Goal: Information Seeking & Learning: Learn about a topic

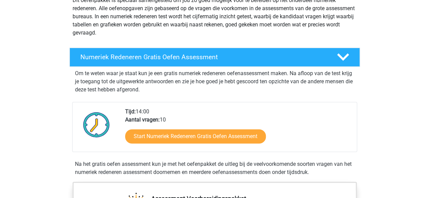
scroll to position [89, 0]
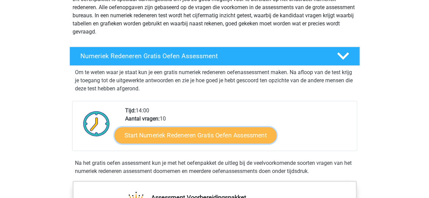
click at [216, 134] on link "Start Numeriek Redeneren Gratis Oefen Assessment" at bounding box center [196, 135] width 162 height 16
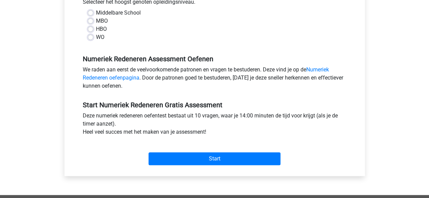
scroll to position [165, 0]
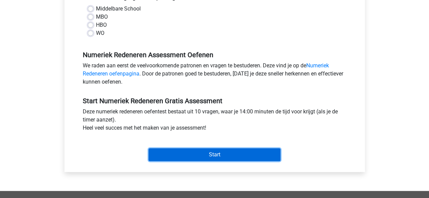
click at [205, 151] on input "Start" at bounding box center [214, 154] width 132 height 13
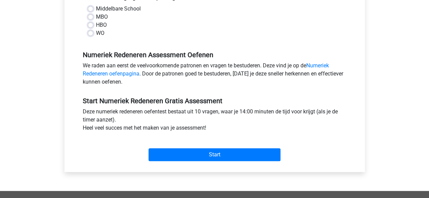
click at [96, 25] on label "HBO" at bounding box center [101, 25] width 11 height 8
click at [92, 25] on input "HBO" at bounding box center [90, 24] width 5 height 7
radio input "true"
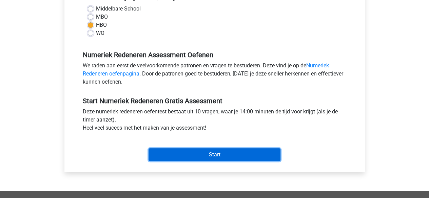
click at [208, 155] on input "Start" at bounding box center [214, 154] width 132 height 13
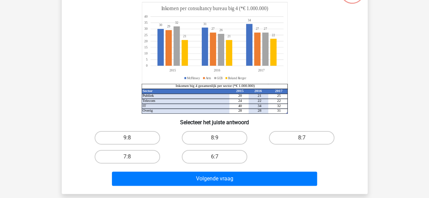
scroll to position [61, 0]
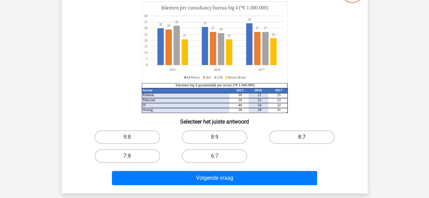
click at [301, 134] on label "8:7" at bounding box center [301, 137] width 65 height 14
click at [302, 137] on input "8:7" at bounding box center [304, 139] width 4 height 4
radio input "true"
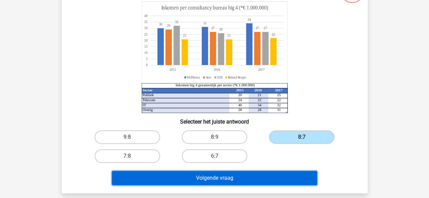
click at [234, 177] on button "Volgende vraag" at bounding box center [214, 178] width 205 height 14
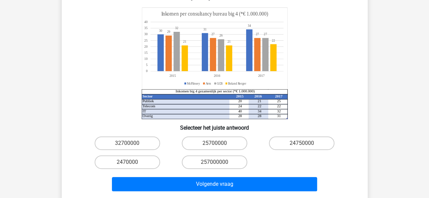
scroll to position [86, 0]
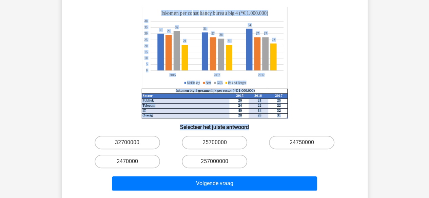
drag, startPoint x: 422, startPoint y: 116, endPoint x: 417, endPoint y: 106, distance: 10.9
click at [417, 106] on div "Registreer Nederlands English" at bounding box center [214, 154] width 429 height 480
click at [208, 136] on label "25700000" at bounding box center [214, 143] width 65 height 14
click at [214, 143] on input "25700000" at bounding box center [216, 145] width 4 height 4
radio input "true"
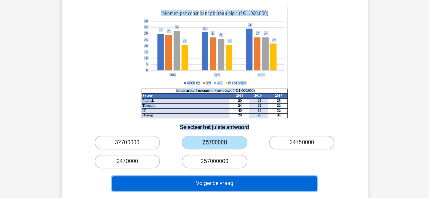
click at [212, 177] on button "Volgende vraag" at bounding box center [214, 184] width 205 height 14
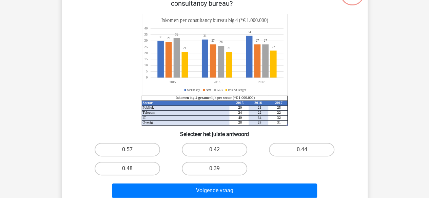
scroll to position [64, 0]
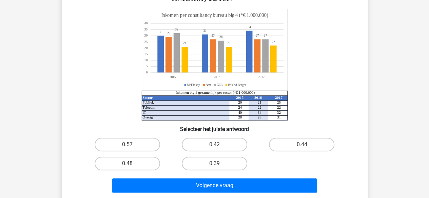
click at [311, 140] on label "0.44" at bounding box center [301, 145] width 65 height 14
click at [306, 145] on input "0.44" at bounding box center [304, 147] width 4 height 4
radio input "true"
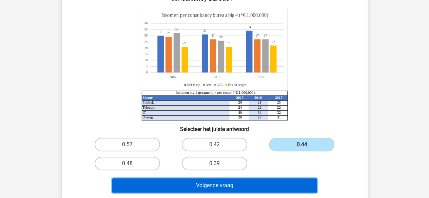
click at [248, 189] on button "Volgende vraag" at bounding box center [214, 186] width 205 height 14
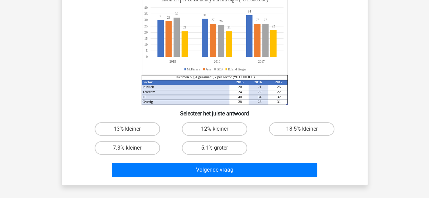
scroll to position [75, 0]
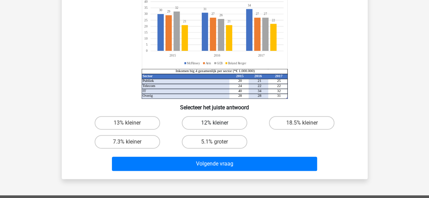
click at [230, 125] on label "12% kleiner" at bounding box center [214, 123] width 65 height 14
click at [219, 125] on input "12% kleiner" at bounding box center [216, 125] width 4 height 4
radio input "true"
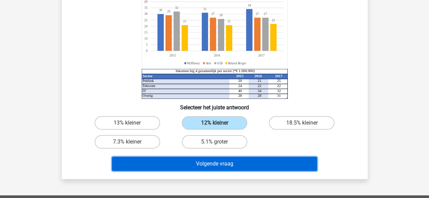
click at [226, 163] on button "Volgende vraag" at bounding box center [214, 164] width 205 height 14
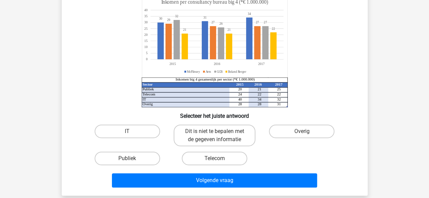
scroll to position [75, 0]
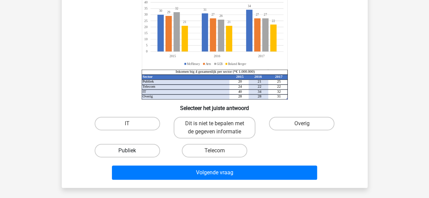
click at [147, 155] on label "Publiek" at bounding box center [127, 151] width 65 height 14
click at [131, 155] on input "Publiek" at bounding box center [129, 153] width 4 height 4
radio input "true"
click at [203, 180] on div "Volgende vraag" at bounding box center [215, 174] width 262 height 17
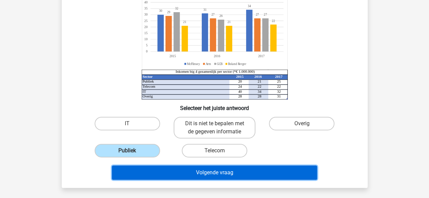
click at [217, 172] on button "Volgende vraag" at bounding box center [214, 173] width 205 height 14
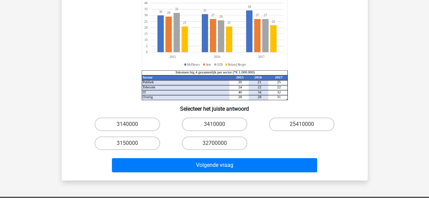
scroll to position [87, 0]
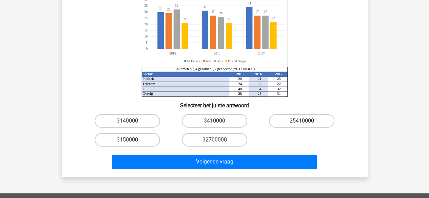
click at [300, 123] on label "25410000" at bounding box center [301, 121] width 65 height 14
click at [302, 123] on input "25410000" at bounding box center [304, 123] width 4 height 4
radio input "true"
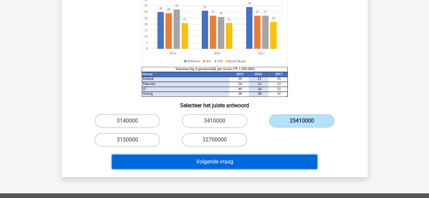
click at [247, 162] on button "Volgende vraag" at bounding box center [214, 162] width 205 height 14
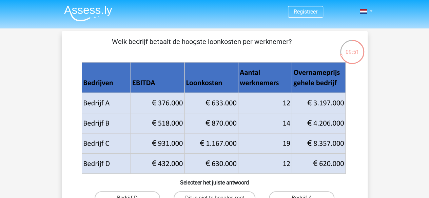
scroll to position [0, 0]
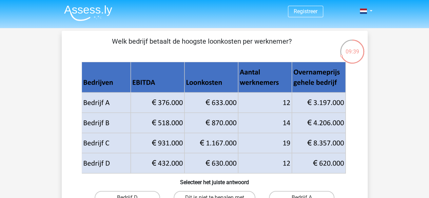
drag, startPoint x: 426, startPoint y: 55, endPoint x: 421, endPoint y: 79, distance: 25.0
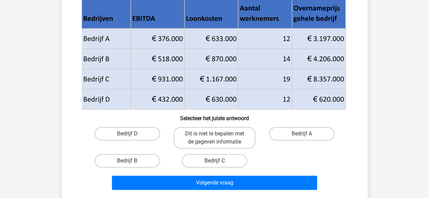
scroll to position [68, 0]
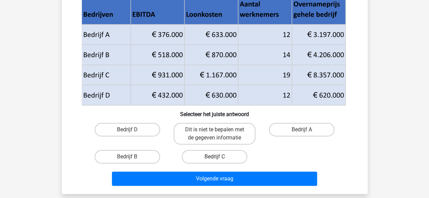
click at [237, 153] on label "Bedrijf C" at bounding box center [214, 157] width 65 height 14
click at [219, 157] on input "Bedrijf C" at bounding box center [216, 159] width 4 height 4
radio input "true"
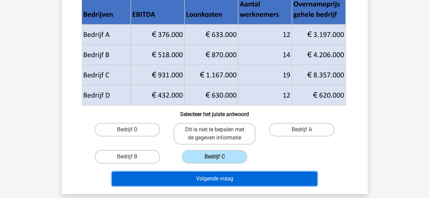
click at [222, 179] on button "Volgende vraag" at bounding box center [214, 179] width 205 height 14
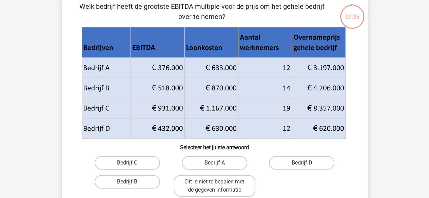
scroll to position [31, 0]
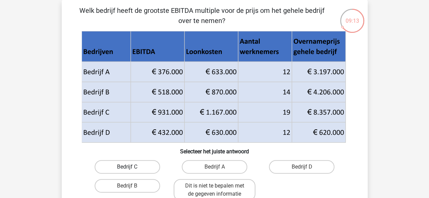
click at [143, 167] on label "Bedrijf C" at bounding box center [127, 167] width 65 height 14
click at [131, 167] on input "Bedrijf C" at bounding box center [129, 169] width 4 height 4
radio input "true"
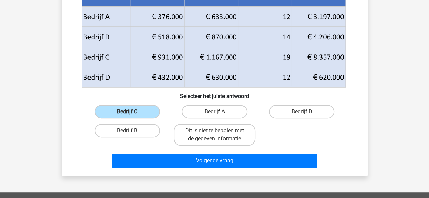
scroll to position [88, 0]
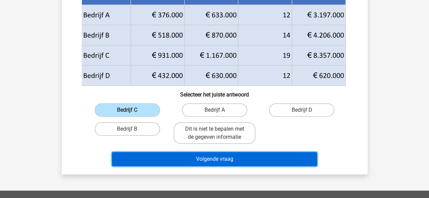
click at [265, 152] on button "Volgende vraag" at bounding box center [214, 159] width 205 height 14
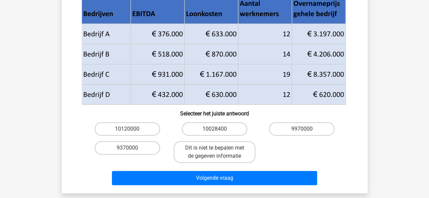
scroll to position [96, 0]
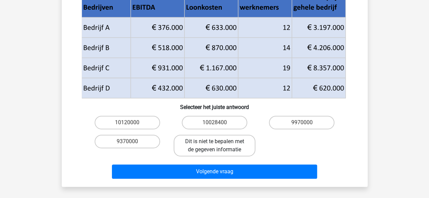
click at [231, 149] on label "Dit is niet te bepalen met de gegeven informatie" at bounding box center [214, 146] width 82 height 22
click at [219, 146] on input "Dit is niet te bepalen met de gegeven informatie" at bounding box center [216, 144] width 4 height 4
radio input "true"
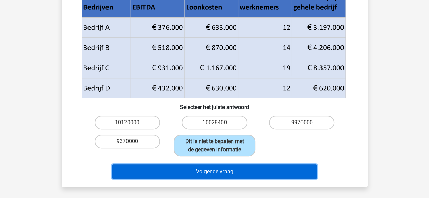
click at [228, 168] on button "Volgende vraag" at bounding box center [214, 172] width 205 height 14
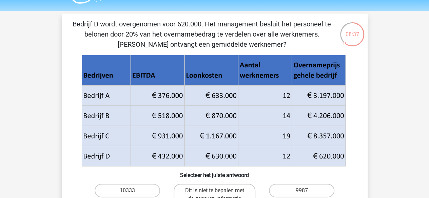
scroll to position [18, 0]
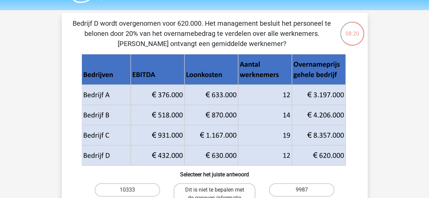
drag, startPoint x: 330, startPoint y: 111, endPoint x: 330, endPoint y: 142, distance: 30.8
click at [330, 142] on g at bounding box center [214, 110] width 266 height 112
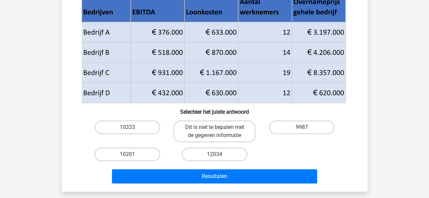
scroll to position [83, 0]
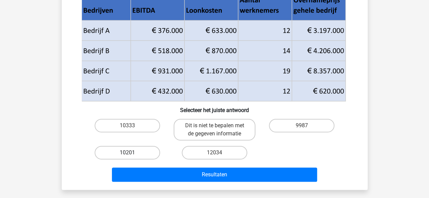
click at [147, 156] on label "10201" at bounding box center [127, 153] width 65 height 14
click at [131, 156] on input "10201" at bounding box center [129, 155] width 4 height 4
radio input "true"
click at [212, 154] on label "12034" at bounding box center [214, 153] width 65 height 14
click at [214, 154] on input "12034" at bounding box center [216, 155] width 4 height 4
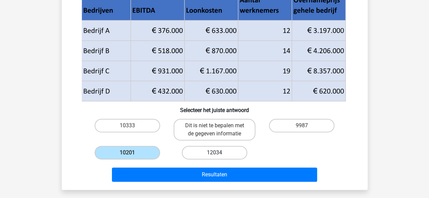
radio input "true"
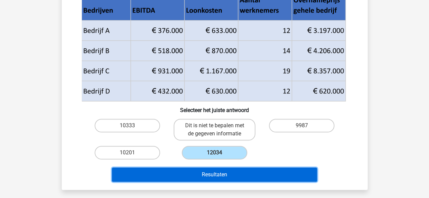
click at [201, 172] on button "Resultaten" at bounding box center [214, 175] width 205 height 14
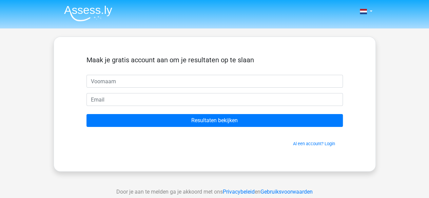
type input "h"
type input "jade"
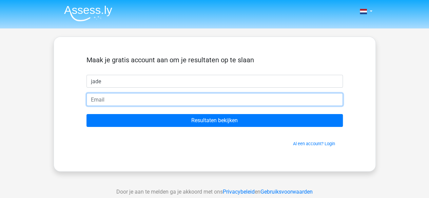
click at [228, 105] on input "email" at bounding box center [214, 99] width 256 height 13
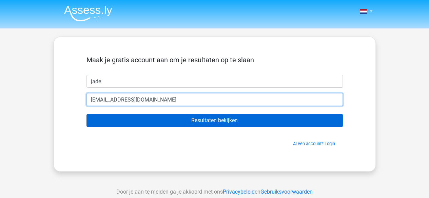
type input "jade.mebis2004@gmail.com"
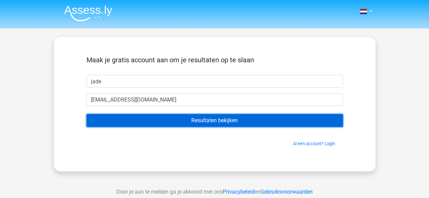
click at [220, 121] on input "Resultaten bekijken" at bounding box center [214, 120] width 256 height 13
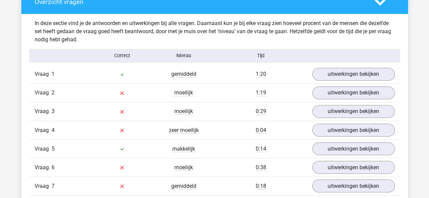
scroll to position [510, 0]
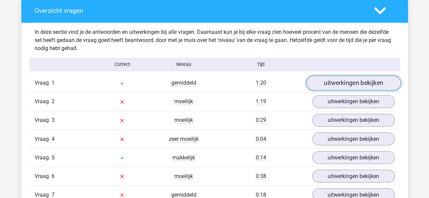
click at [380, 81] on link "uitwerkingen bekijken" at bounding box center [353, 83] width 95 height 15
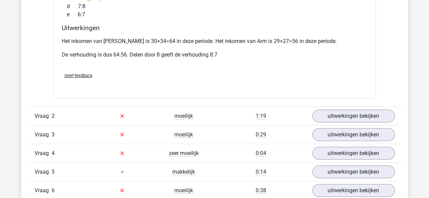
scroll to position [779, 0]
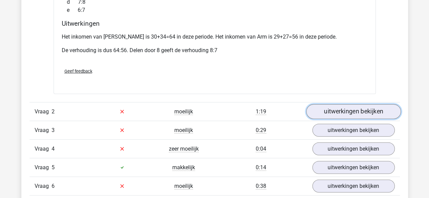
click at [384, 104] on link "uitwerkingen bekijken" at bounding box center [353, 111] width 95 height 15
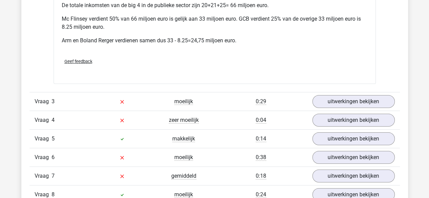
scroll to position [1121, 0]
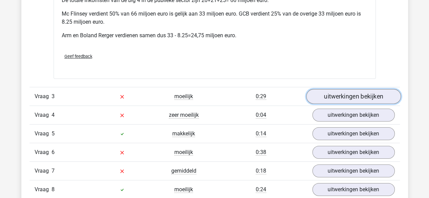
click at [371, 89] on link "uitwerkingen bekijken" at bounding box center [353, 96] width 95 height 15
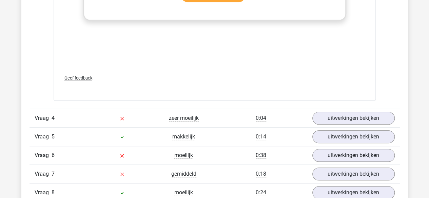
scroll to position [1579, 0]
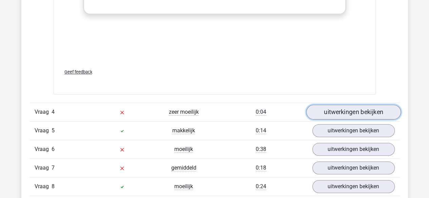
click at [380, 105] on link "uitwerkingen bekijken" at bounding box center [353, 112] width 95 height 15
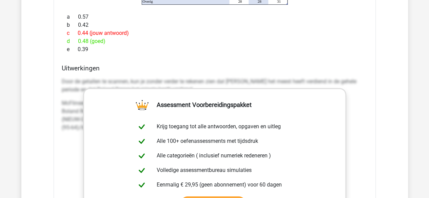
scroll to position [1357, 0]
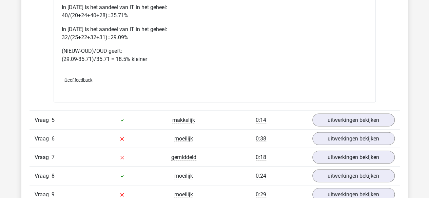
scroll to position [1908, 0]
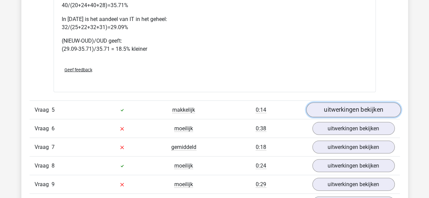
click at [378, 102] on link "uitwerkingen bekijken" at bounding box center [353, 109] width 95 height 15
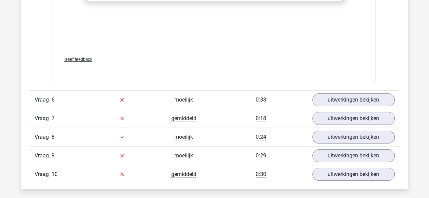
scroll to position [2391, 0]
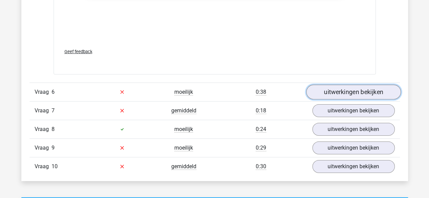
click at [378, 85] on link "uitwerkingen bekijken" at bounding box center [353, 92] width 95 height 15
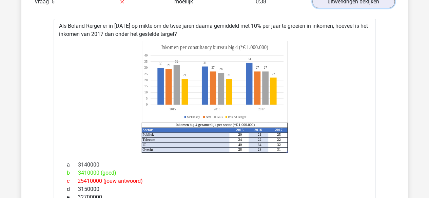
scroll to position [2477, 0]
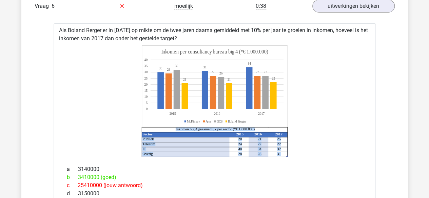
drag, startPoint x: 345, startPoint y: 90, endPoint x: 203, endPoint y: 99, distance: 141.9
click at [203, 99] on icon "Sector 2015 2016 2017 Publiek 20 21 25 Telecom 24 22 22 IT 40 34 32 Overig 28 2…" at bounding box center [214, 101] width 300 height 112
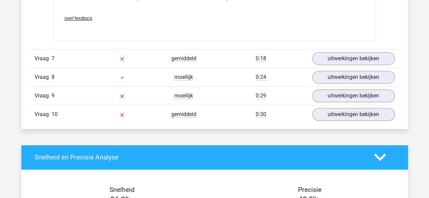
scroll to position [2729, 0]
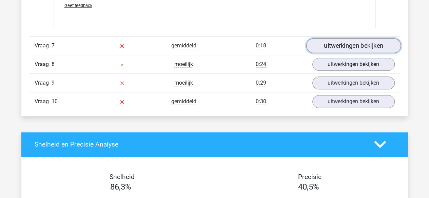
click at [336, 38] on link "uitwerkingen bekijken" at bounding box center [353, 45] width 95 height 15
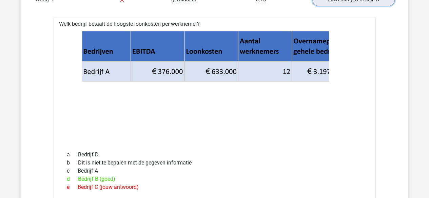
scroll to position [2780, 0]
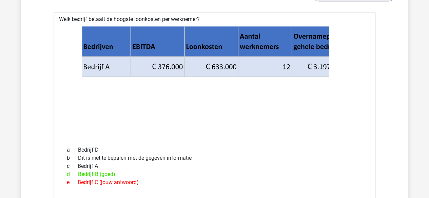
click at [189, 88] on icon at bounding box center [214, 82] width 300 height 112
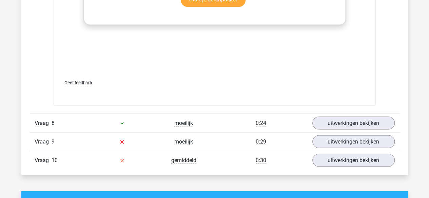
scroll to position [3122, 0]
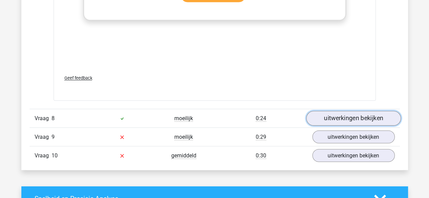
click at [374, 111] on link "uitwerkingen bekijken" at bounding box center [353, 118] width 95 height 15
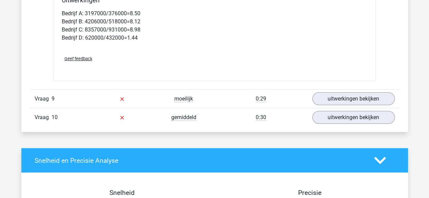
scroll to position [3446, 0]
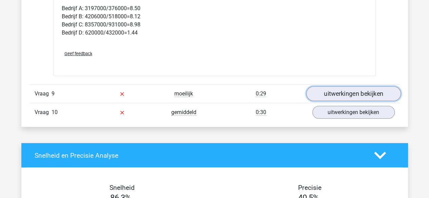
click at [367, 86] on link "uitwerkingen bekijken" at bounding box center [353, 93] width 95 height 15
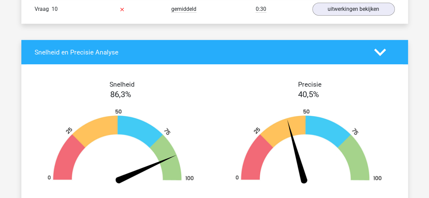
scroll to position [3978, 0]
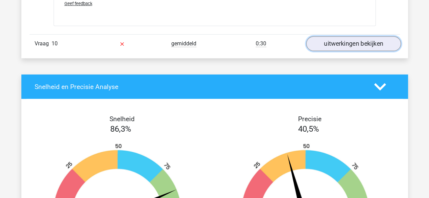
click at [370, 37] on link "uitwerkingen bekijken" at bounding box center [353, 44] width 95 height 15
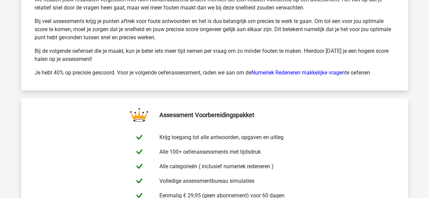
scroll to position [4787, 0]
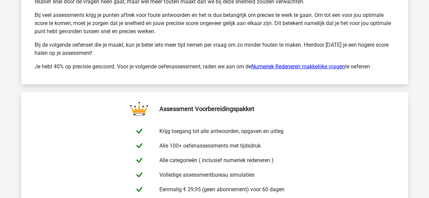
click at [292, 63] on link "Numeriek Redeneren makkelijke vragen" at bounding box center [298, 66] width 94 height 6
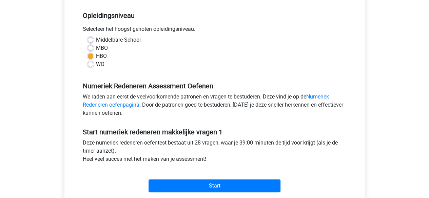
scroll to position [191, 0]
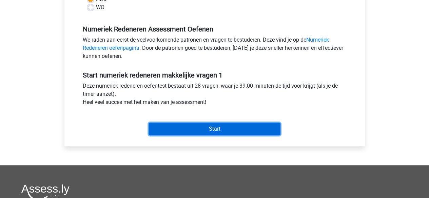
click at [194, 129] on input "Start" at bounding box center [214, 129] width 132 height 13
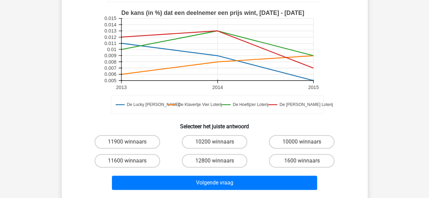
scroll to position [178, 0]
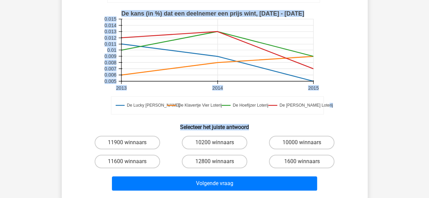
drag, startPoint x: 421, startPoint y: 110, endPoint x: 424, endPoint y: 104, distance: 7.0
click at [424, 104] on div "Kies premium jade jade.mebis2004@gmail.com" at bounding box center [214, 108] width 429 height 572
click at [388, 99] on div "Kies premium jade jade.mebis2004@gmail.com" at bounding box center [214, 108] width 429 height 572
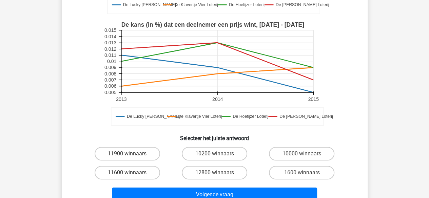
scroll to position [167, 0]
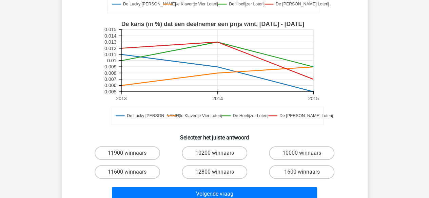
drag, startPoint x: 420, startPoint y: 106, endPoint x: 433, endPoint y: 85, distance: 25.0
click at [428, 85] on html "Kies premium jade jade.mebis2004@gmail.com 5" at bounding box center [214, 119] width 429 height 572
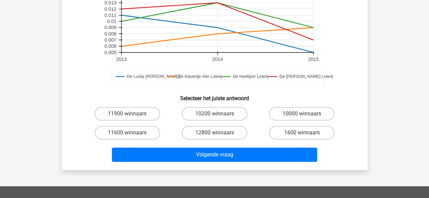
scroll to position [208, 0]
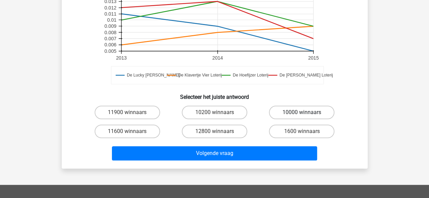
click at [302, 106] on label "10000 winnaars" at bounding box center [301, 113] width 65 height 14
click at [302, 112] on input "10000 winnaars" at bounding box center [304, 114] width 4 height 4
radio input "true"
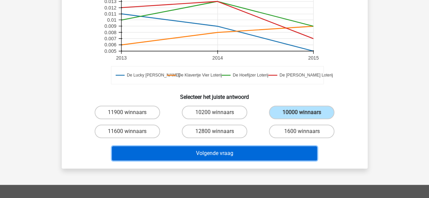
click at [235, 146] on button "Volgende vraag" at bounding box center [214, 153] width 205 height 14
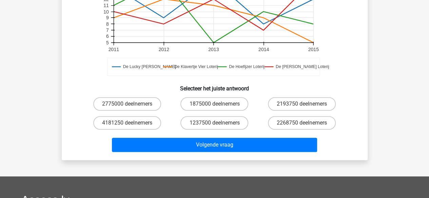
scroll to position [208, 0]
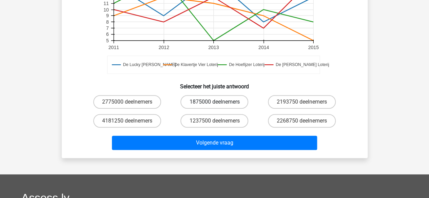
click at [197, 102] on label "1875000 deelnemers" at bounding box center [214, 102] width 68 height 14
click at [214, 102] on input "1875000 deelnemers" at bounding box center [216, 104] width 4 height 4
radio input "true"
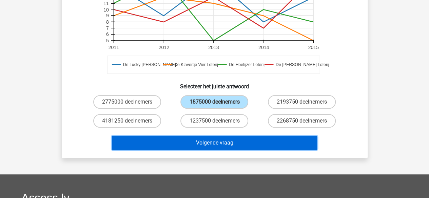
click at [211, 141] on button "Volgende vraag" at bounding box center [214, 143] width 205 height 14
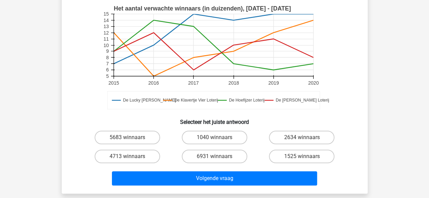
scroll to position [192, 0]
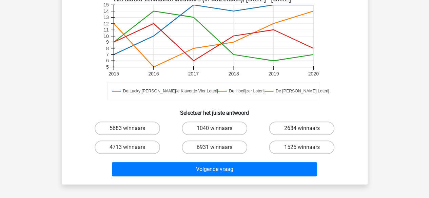
click at [214, 149] on input "6931 winnaars" at bounding box center [216, 149] width 4 height 4
radio input "true"
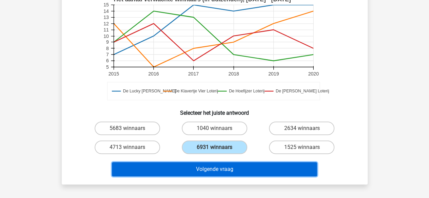
click at [220, 165] on button "Volgende vraag" at bounding box center [214, 169] width 205 height 14
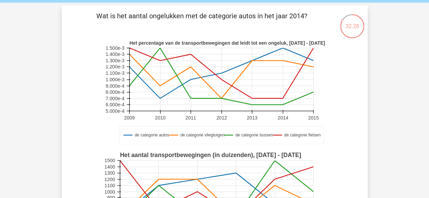
scroll to position [19, 0]
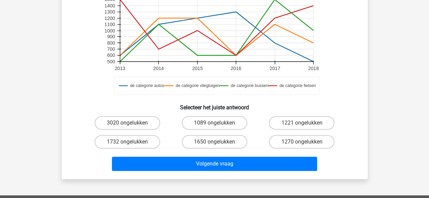
scroll to position [199, 0]
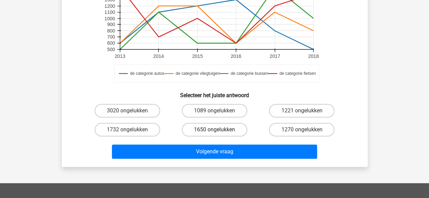
click at [234, 131] on label "1650 ongelukken" at bounding box center [214, 130] width 65 height 14
click at [219, 131] on input "1650 ongelukken" at bounding box center [216, 132] width 4 height 4
radio input "true"
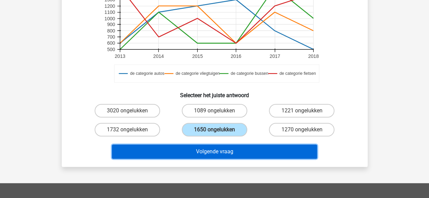
click at [228, 151] on button "Volgende vraag" at bounding box center [214, 152] width 205 height 14
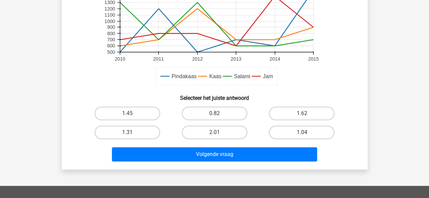
scroll to position [191, 0]
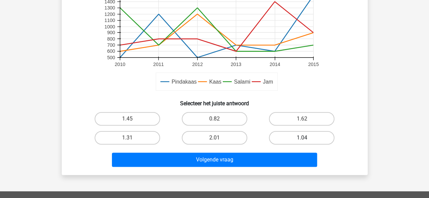
click at [308, 134] on label "1.04" at bounding box center [301, 138] width 65 height 14
click at [306, 138] on input "1.04" at bounding box center [304, 140] width 4 height 4
radio input "true"
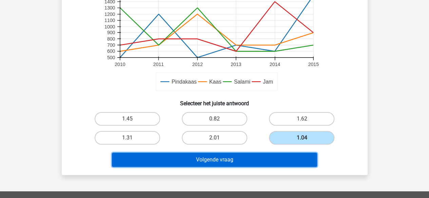
click at [264, 162] on button "Volgende vraag" at bounding box center [214, 160] width 205 height 14
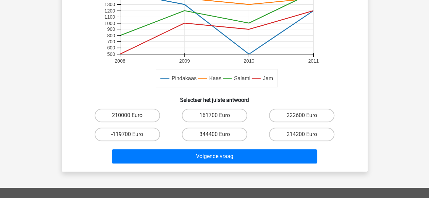
scroll to position [196, 0]
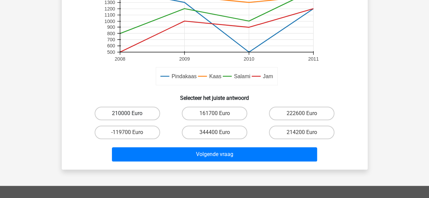
click at [133, 114] on label "210000 Euro" at bounding box center [127, 114] width 65 height 14
click at [131, 114] on input "210000 Euro" at bounding box center [129, 115] width 4 height 4
radio input "true"
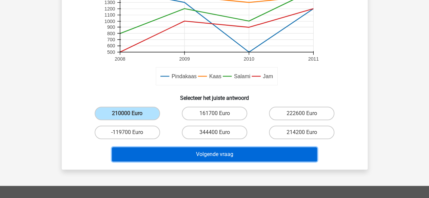
click at [180, 149] on button "Volgende vraag" at bounding box center [214, 154] width 205 height 14
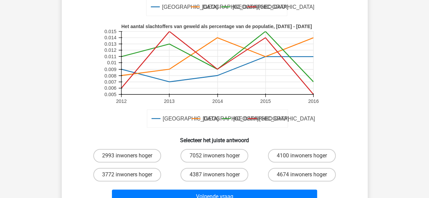
scroll to position [152, 0]
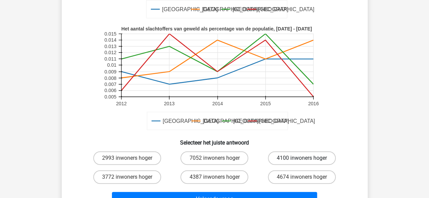
click at [289, 158] on label "4100 inwoners hoger" at bounding box center [302, 158] width 68 height 14
click at [302, 158] on input "4100 inwoners hoger" at bounding box center [304, 160] width 4 height 4
radio input "true"
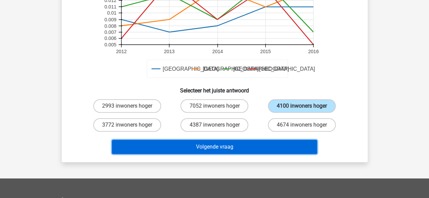
click at [247, 146] on button "Volgende vraag" at bounding box center [214, 147] width 205 height 14
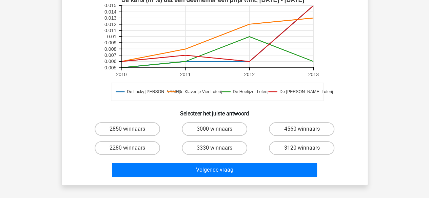
scroll to position [208, 0]
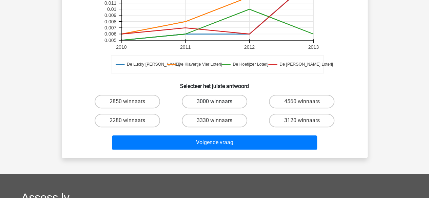
click at [235, 102] on label "3000 winnaars" at bounding box center [214, 102] width 65 height 14
click at [219, 102] on input "3000 winnaars" at bounding box center [216, 104] width 4 height 4
radio input "true"
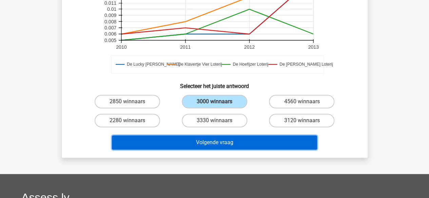
click at [239, 144] on button "Volgende vraag" at bounding box center [214, 143] width 205 height 14
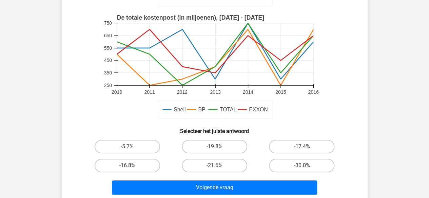
scroll to position [165, 0]
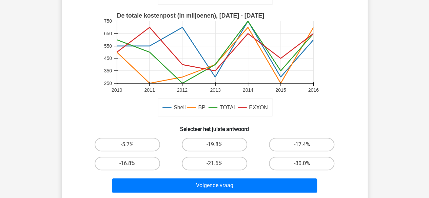
drag, startPoint x: 415, startPoint y: 93, endPoint x: 416, endPoint y: 89, distance: 4.5
click at [416, 89] on div "Kies premium jade jade.mebis2004@gmail.com" at bounding box center [214, 115] width 429 height 561
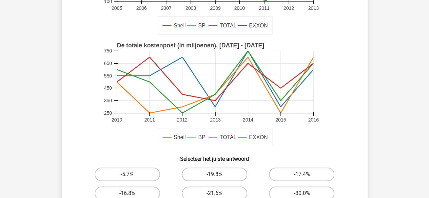
scroll to position [235, 0]
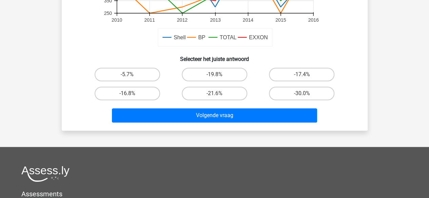
click at [303, 97] on input "-30.0%" at bounding box center [304, 96] width 4 height 4
radio input "true"
click at [296, 107] on div "Volgende vraag" at bounding box center [215, 114] width 284 height 22
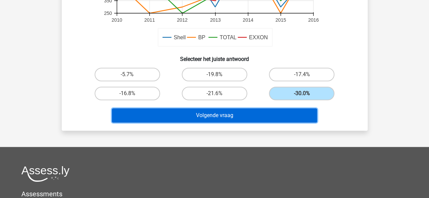
click at [293, 112] on button "Volgende vraag" at bounding box center [214, 115] width 205 height 14
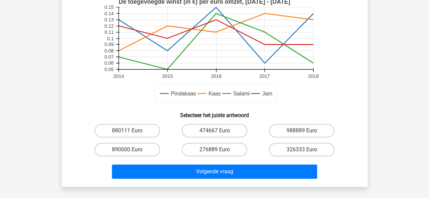
scroll to position [179, 0]
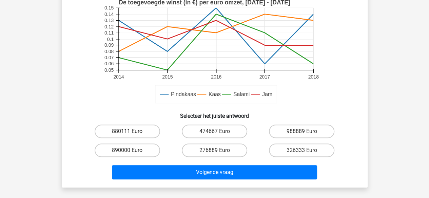
click at [305, 131] on input "988889 Euro" at bounding box center [304, 133] width 4 height 4
radio input "true"
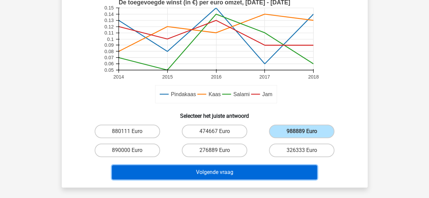
click at [228, 172] on button "Volgende vraag" at bounding box center [214, 172] width 205 height 14
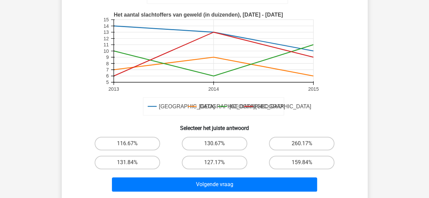
scroll to position [170, 0]
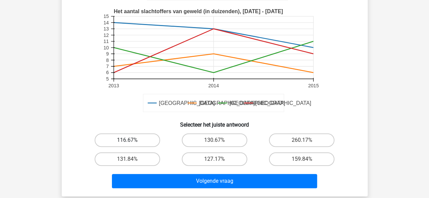
click at [123, 139] on label "116.67%" at bounding box center [127, 140] width 65 height 14
click at [127, 140] on input "116.67%" at bounding box center [129, 142] width 4 height 4
radio input "true"
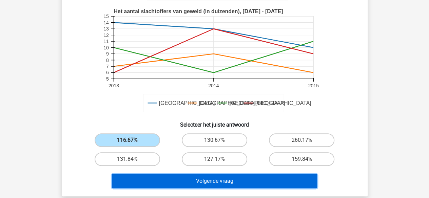
click at [221, 181] on button "Volgende vraag" at bounding box center [214, 181] width 205 height 14
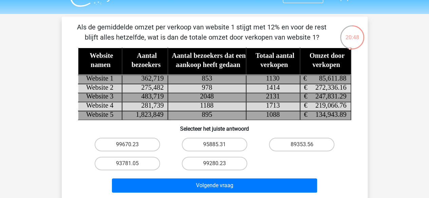
scroll to position [17, 0]
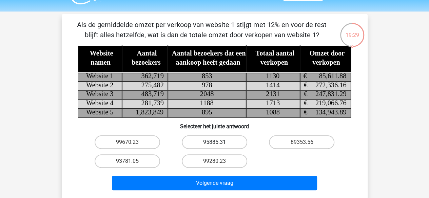
click at [228, 138] on label "95885.31" at bounding box center [214, 143] width 65 height 14
click at [219, 142] on input "95885.31" at bounding box center [216, 144] width 4 height 4
radio input "true"
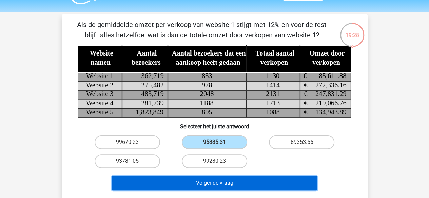
click at [206, 181] on button "Volgende vraag" at bounding box center [214, 183] width 205 height 14
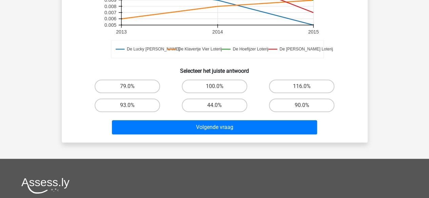
scroll to position [239, 0]
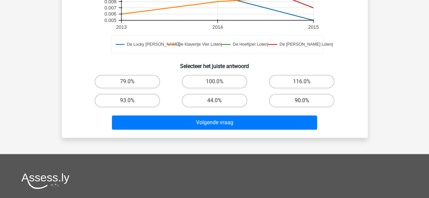
click at [313, 103] on label "90.0%" at bounding box center [301, 101] width 65 height 14
click at [306, 103] on input "90.0%" at bounding box center [304, 103] width 4 height 4
radio input "true"
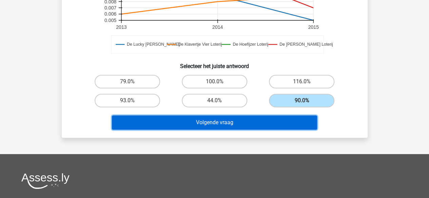
click at [289, 118] on button "Volgende vraag" at bounding box center [214, 123] width 205 height 14
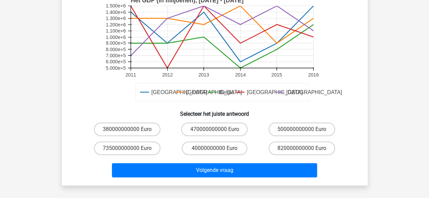
scroll to position [187, 0]
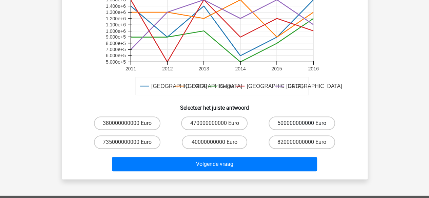
click at [310, 118] on label "500000000000 Euro" at bounding box center [301, 124] width 66 height 14
click at [306, 123] on input "500000000000 Euro" at bounding box center [304, 125] width 4 height 4
radio input "true"
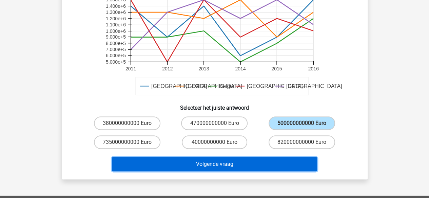
click at [243, 161] on button "Volgende vraag" at bounding box center [214, 164] width 205 height 14
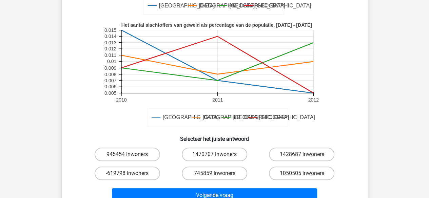
scroll to position [158, 0]
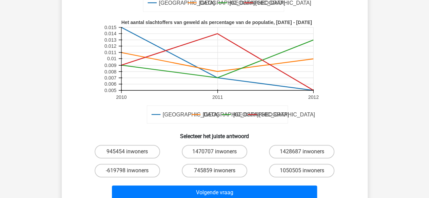
click at [303, 154] on input "1428687 inwoners" at bounding box center [304, 154] width 4 height 4
radio input "true"
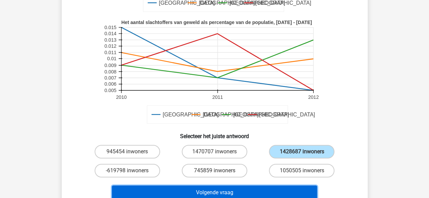
click at [230, 194] on button "Volgende vraag" at bounding box center [214, 193] width 205 height 14
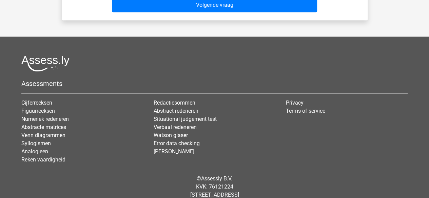
scroll to position [359, 0]
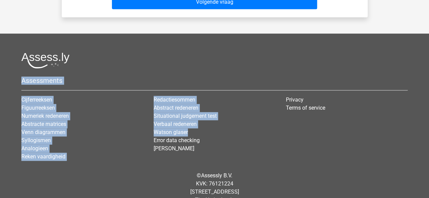
drag, startPoint x: 247, startPoint y: 129, endPoint x: 407, endPoint y: 67, distance: 171.4
click at [407, 67] on div "Assessments Cijferreeksen Figuurreeksen Numeriek redeneren Abstracte matrices V…" at bounding box center [214, 110] width 396 height 114
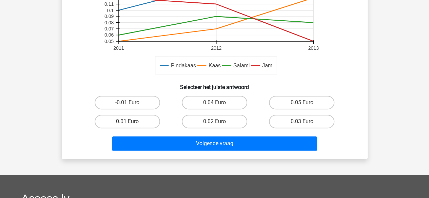
scroll to position [218, 0]
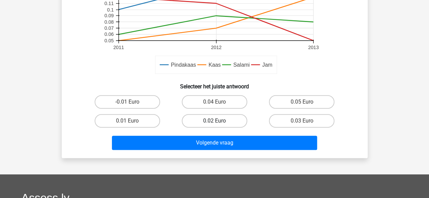
click at [234, 119] on label "0.02 Euro" at bounding box center [214, 121] width 65 height 14
click at [219, 121] on input "0.02 Euro" at bounding box center [216, 123] width 4 height 4
radio input "true"
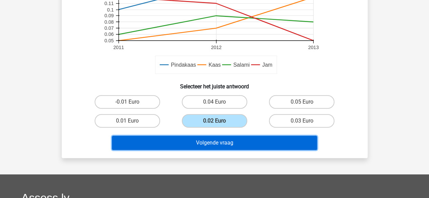
click at [228, 142] on button "Volgende vraag" at bounding box center [214, 143] width 205 height 14
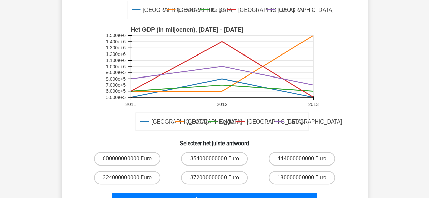
scroll to position [149, 0]
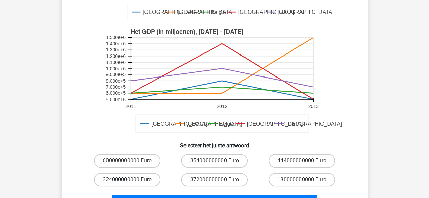
click at [135, 174] on label "324000000000 Euro" at bounding box center [127, 180] width 66 height 14
click at [131, 180] on input "324000000000 Euro" at bounding box center [129, 182] width 4 height 4
radio input "true"
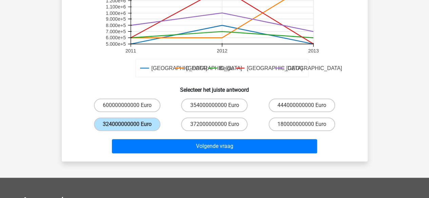
scroll to position [220, 0]
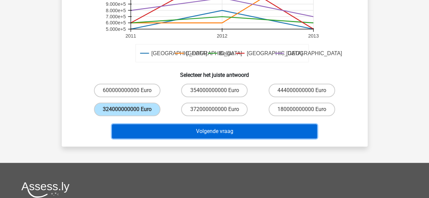
click at [247, 127] on button "Volgende vraag" at bounding box center [214, 131] width 205 height 14
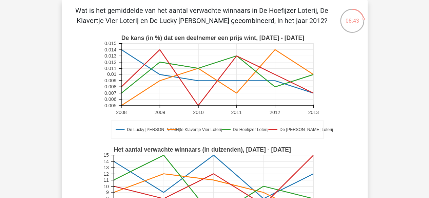
scroll to position [0, 0]
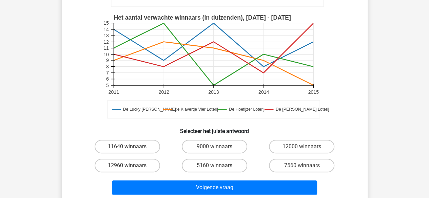
scroll to position [152, 0]
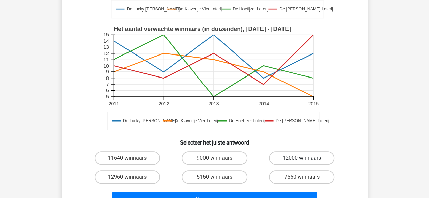
click at [295, 164] on label "12000 winnaars" at bounding box center [301, 158] width 65 height 14
click at [302, 163] on input "12000 winnaars" at bounding box center [304, 160] width 4 height 4
radio input "true"
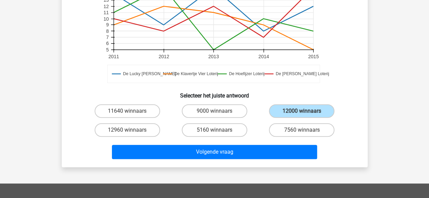
scroll to position [222, 0]
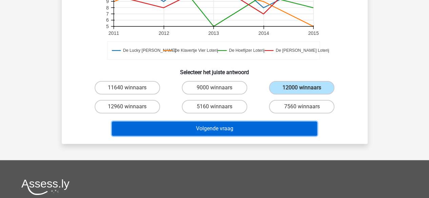
click at [248, 127] on button "Volgende vraag" at bounding box center [214, 129] width 205 height 14
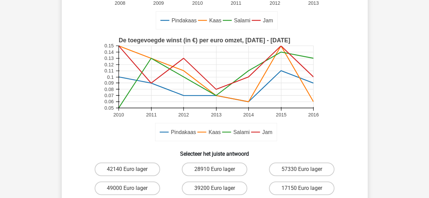
scroll to position [151, 0]
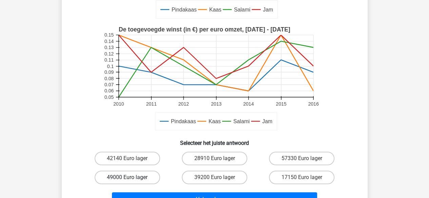
click at [122, 177] on label "49000 Euro lager" at bounding box center [127, 178] width 65 height 14
click at [127, 178] on input "49000 Euro lager" at bounding box center [129, 180] width 4 height 4
radio input "true"
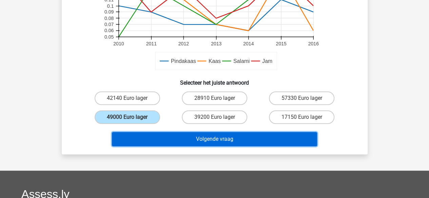
click at [253, 143] on button "Volgende vraag" at bounding box center [214, 139] width 205 height 14
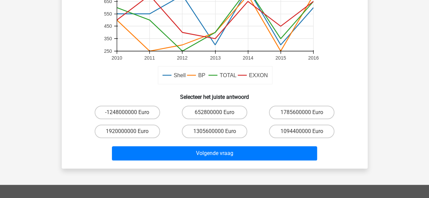
scroll to position [206, 0]
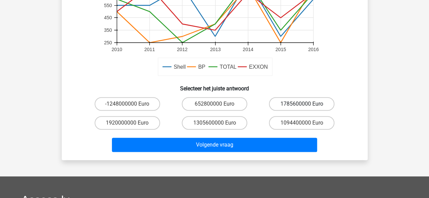
click at [318, 102] on label "1785600000 Euro" at bounding box center [301, 104] width 65 height 14
click at [306, 104] on input "1785600000 Euro" at bounding box center [304, 106] width 4 height 4
radio input "true"
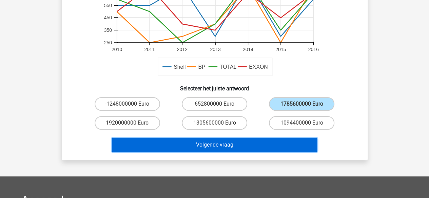
click at [239, 151] on button "Volgende vraag" at bounding box center [214, 145] width 205 height 14
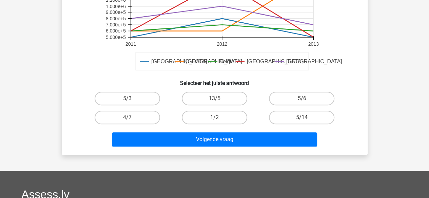
scroll to position [220, 0]
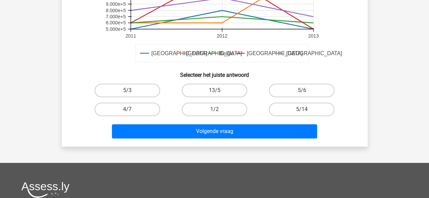
click at [310, 77] on h6 "Selecteer het juiste antwoord" at bounding box center [215, 72] width 284 height 12
click at [295, 92] on label "5/6" at bounding box center [301, 91] width 65 height 14
click at [302, 92] on input "5/6" at bounding box center [304, 92] width 4 height 4
radio input "true"
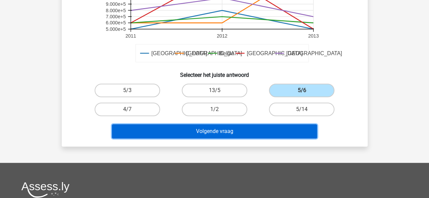
click at [248, 132] on button "Volgende vraag" at bounding box center [214, 131] width 205 height 14
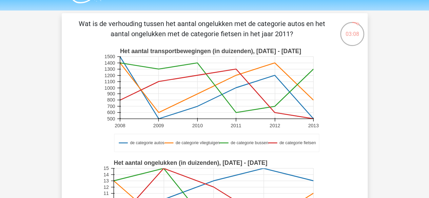
scroll to position [0, 0]
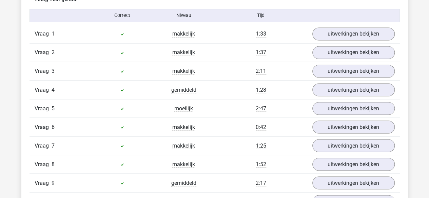
scroll to position [564, 0]
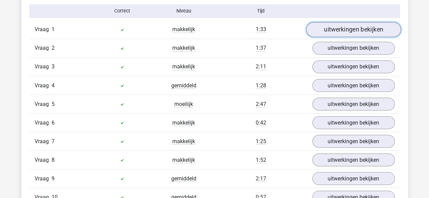
click at [361, 29] on link "uitwerkingen bekijken" at bounding box center [353, 29] width 95 height 15
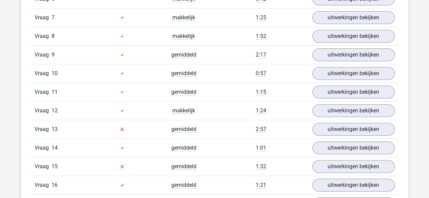
scroll to position [1285, 0]
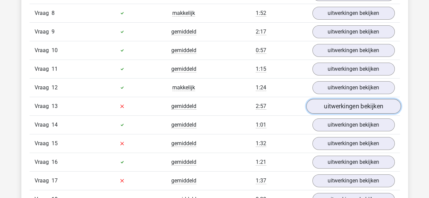
click at [380, 102] on link "uitwerkingen bekijken" at bounding box center [353, 106] width 95 height 15
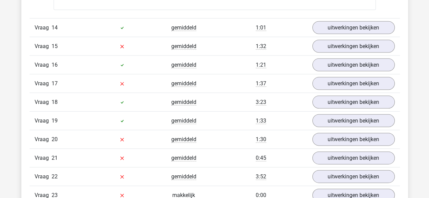
scroll to position [1946, 0]
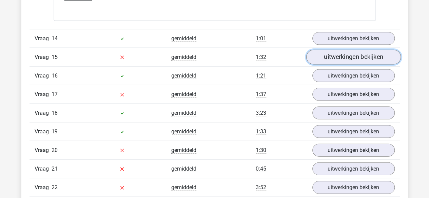
click at [344, 50] on link "uitwerkingen bekijken" at bounding box center [353, 57] width 95 height 15
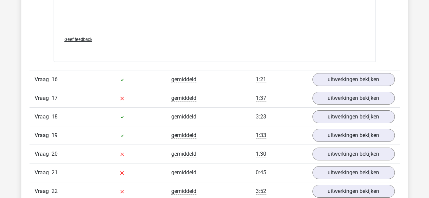
scroll to position [2569, 0]
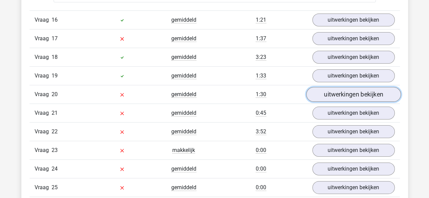
click at [319, 87] on link "uitwerkingen bekijken" at bounding box center [353, 94] width 95 height 15
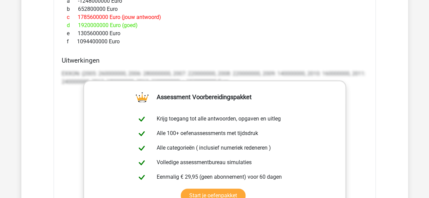
scroll to position [2954, 0]
